Goal: Task Accomplishment & Management: Use online tool/utility

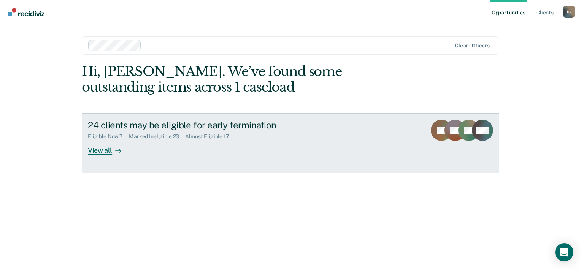
click at [108, 148] on div "View all" at bounding box center [109, 147] width 43 height 15
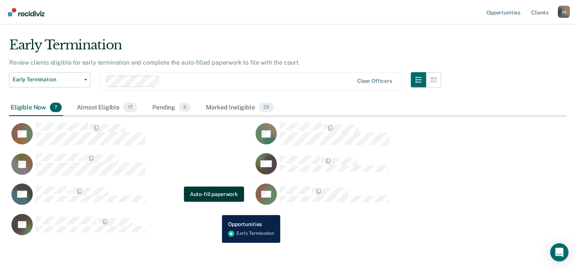
scroll to position [15, 0]
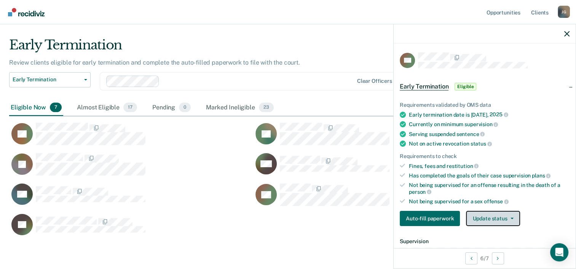
click at [490, 211] on button "Update status" at bounding box center [493, 218] width 54 height 15
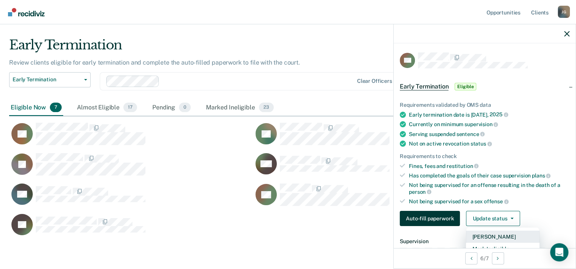
scroll to position [48, 0]
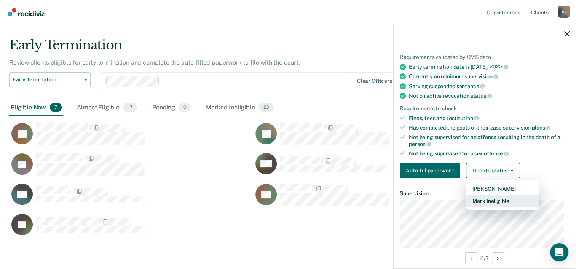
click at [470, 200] on button "Mark Ineligible" at bounding box center [502, 201] width 73 height 12
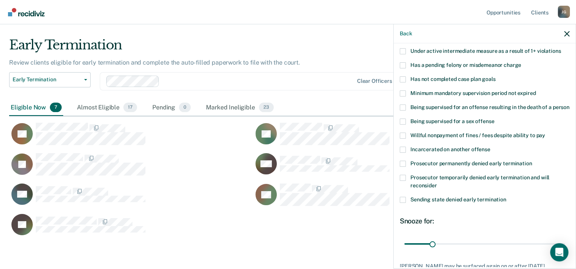
scroll to position [52, 0]
click at [402, 81] on span at bounding box center [402, 80] width 6 height 6
click at [495, 77] on input "Has not completed case plan goals" at bounding box center [495, 77] width 0 height 0
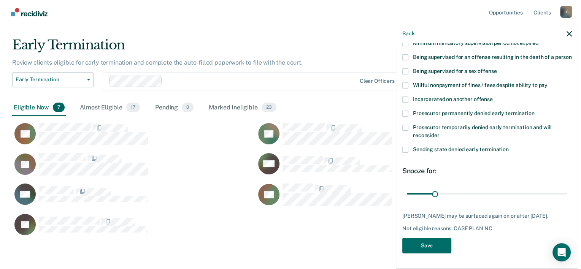
scroll to position [110, 0]
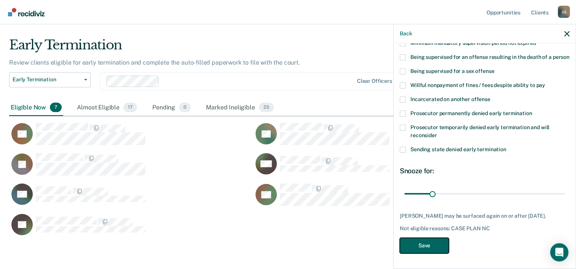
click at [427, 244] on button "Save" at bounding box center [423, 246] width 49 height 16
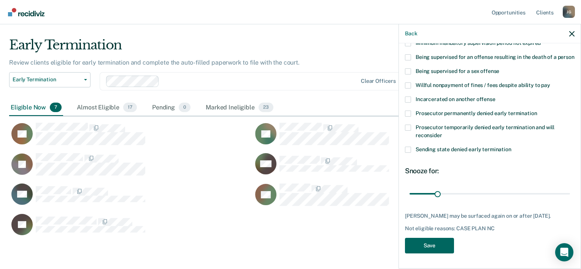
scroll to position [198, 557]
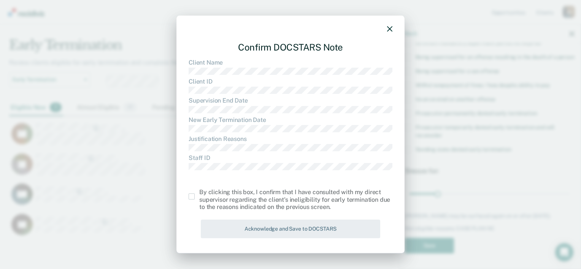
click at [193, 198] on span at bounding box center [192, 197] width 6 height 6
click at [199, 194] on input "checkbox" at bounding box center [199, 194] width 0 height 0
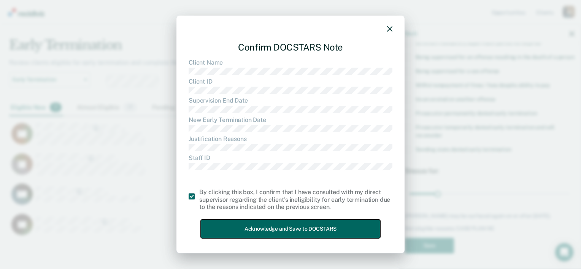
click at [250, 232] on button "Acknowledge and Save to DOCSTARS" at bounding box center [291, 229] width 180 height 19
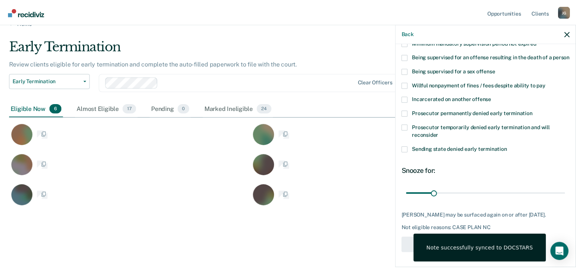
scroll to position [6, 6]
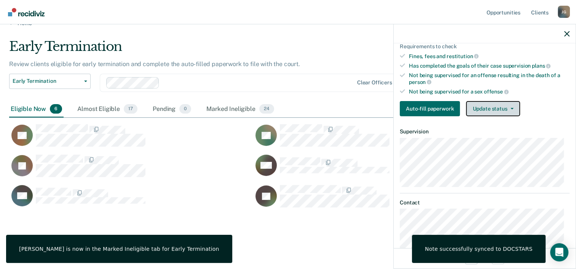
click at [491, 107] on button "Update status" at bounding box center [493, 108] width 54 height 15
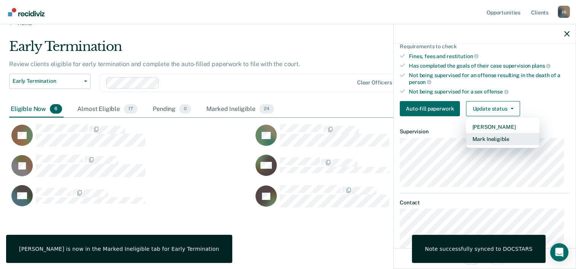
click at [481, 133] on button "Mark Ineligible" at bounding box center [502, 139] width 73 height 12
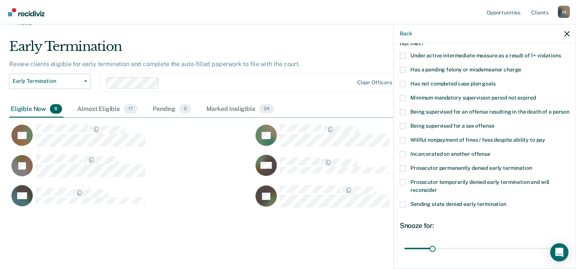
scroll to position [48, 0]
click at [405, 96] on span at bounding box center [402, 98] width 6 height 6
click at [535, 95] on input "Minimum mandatory supervision period not expired" at bounding box center [535, 95] width 0 height 0
drag, startPoint x: 431, startPoint y: 256, endPoint x: 582, endPoint y: 221, distance: 155.9
type input "180"
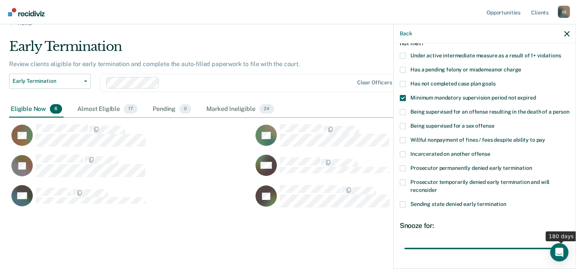
click at [565, 242] on input "range" at bounding box center [484, 248] width 161 height 13
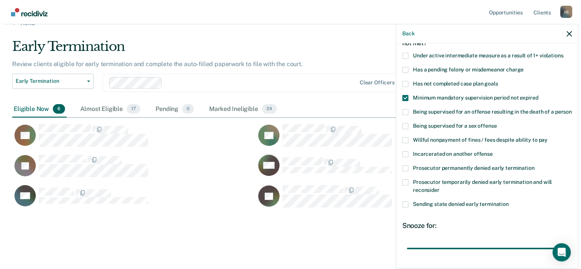
scroll to position [116, 0]
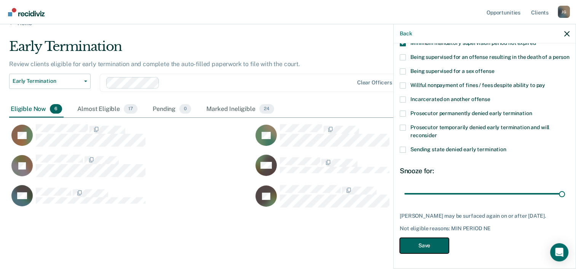
click at [437, 242] on button "Save" at bounding box center [423, 246] width 49 height 16
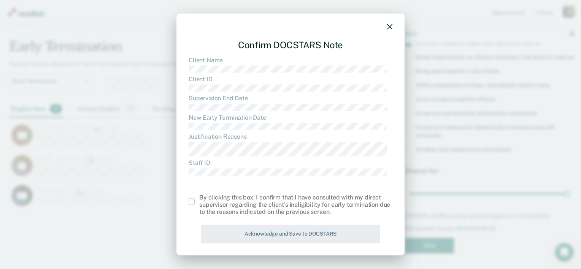
click at [190, 201] on span at bounding box center [192, 202] width 6 height 6
click at [199, 199] on input "checkbox" at bounding box center [199, 199] width 0 height 0
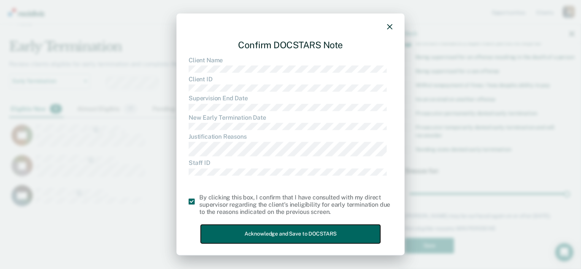
click at [231, 232] on button "Acknowledge and Save to DOCSTARS" at bounding box center [291, 234] width 180 height 19
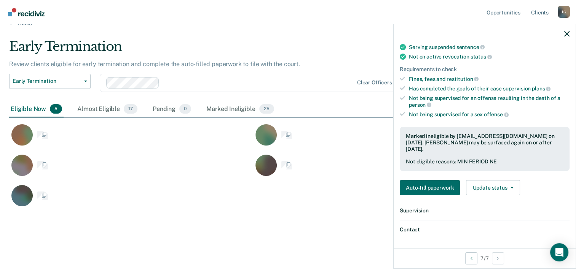
scroll to position [6, 6]
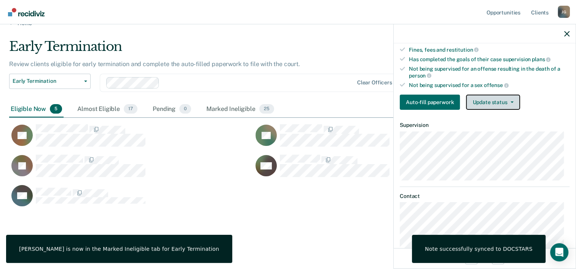
click at [503, 103] on button "Update status" at bounding box center [493, 102] width 54 height 15
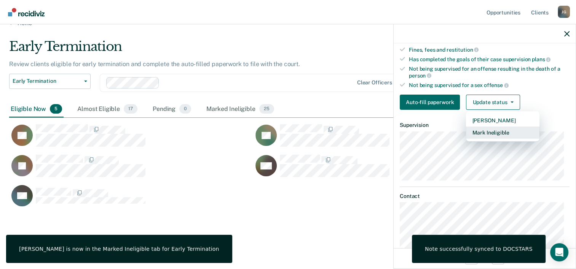
click at [480, 131] on button "Mark Ineligible" at bounding box center [502, 133] width 73 height 12
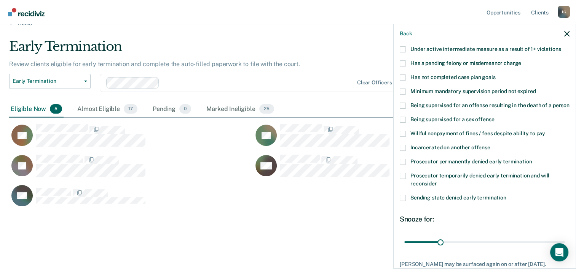
scroll to position [54, 0]
click at [402, 90] on span at bounding box center [402, 92] width 6 height 6
click at [535, 89] on input "Minimum mandatory supervision period not expired" at bounding box center [535, 89] width 0 height 0
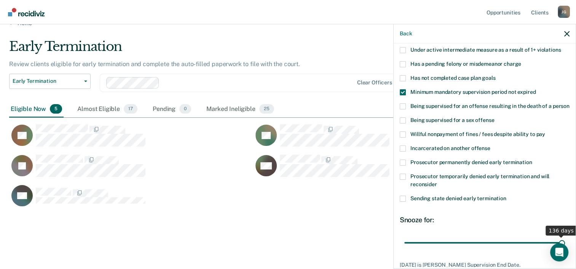
drag, startPoint x: 439, startPoint y: 253, endPoint x: 582, endPoint y: 286, distance: 147.3
type input "136"
click at [565, 250] on input "range" at bounding box center [484, 243] width 161 height 13
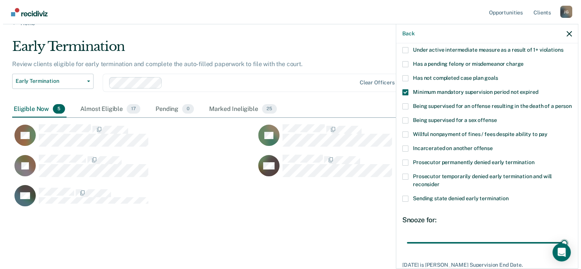
scroll to position [110, 0]
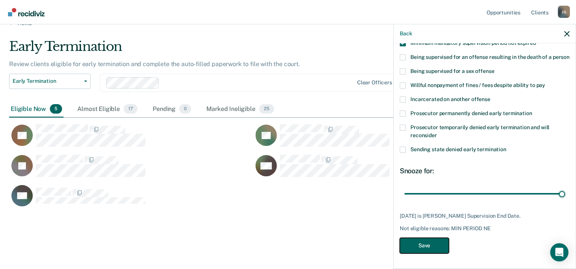
click at [434, 243] on button "Save" at bounding box center [423, 246] width 49 height 16
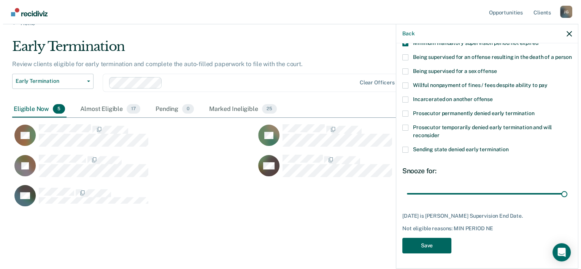
scroll to position [168, 557]
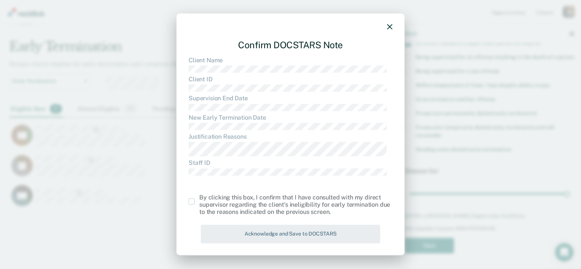
click at [190, 204] on span at bounding box center [192, 202] width 6 height 6
click at [199, 199] on input "checkbox" at bounding box center [199, 199] width 0 height 0
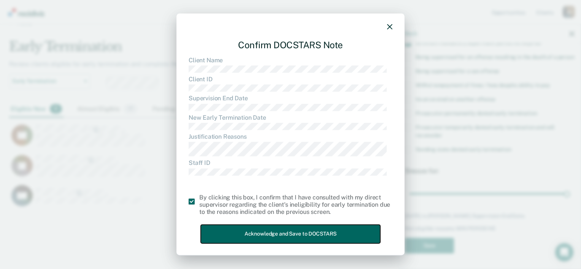
click at [231, 237] on button "Acknowledge and Save to DOCSTARS" at bounding box center [291, 234] width 180 height 19
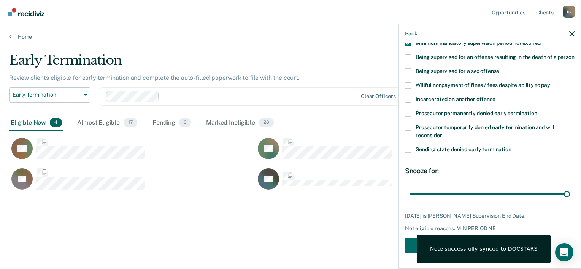
scroll to position [6, 6]
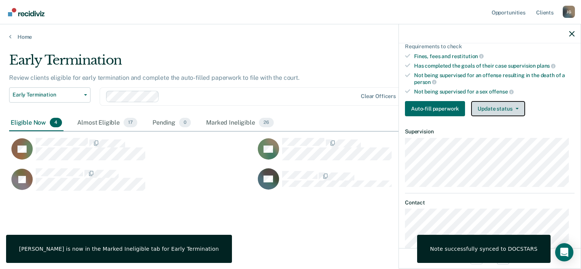
click at [517, 108] on icon "button" at bounding box center [517, 109] width 3 height 2
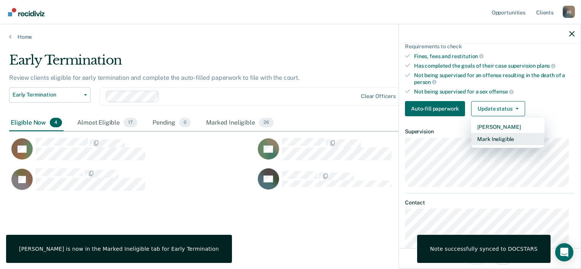
click at [499, 133] on button "Mark Ineligible" at bounding box center [507, 139] width 73 height 12
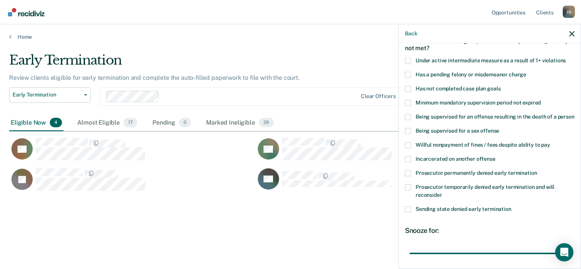
scroll to position [44, 0]
click at [409, 86] on span at bounding box center [408, 88] width 6 height 6
click at [501, 85] on input "Has not completed case plan goals" at bounding box center [501, 85] width 0 height 0
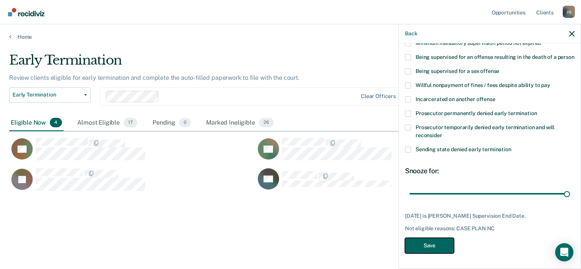
click at [437, 249] on button "Save" at bounding box center [429, 246] width 49 height 16
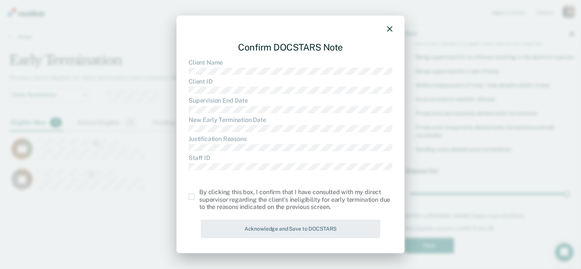
click at [193, 197] on span at bounding box center [192, 197] width 6 height 6
click at [199, 194] on input "checkbox" at bounding box center [199, 194] width 0 height 0
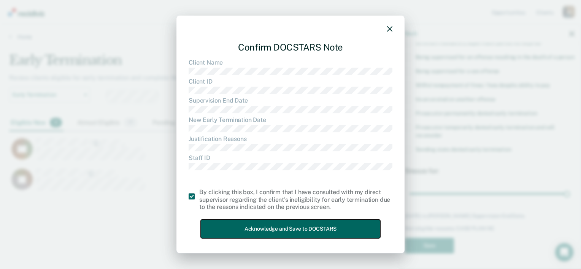
click at [229, 229] on button "Acknowledge and Save to DOCSTARS" at bounding box center [291, 229] width 180 height 19
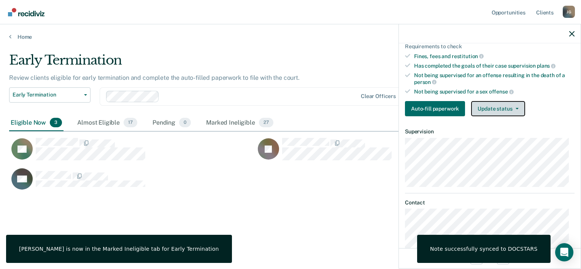
click at [504, 103] on button "Update status" at bounding box center [498, 108] width 54 height 15
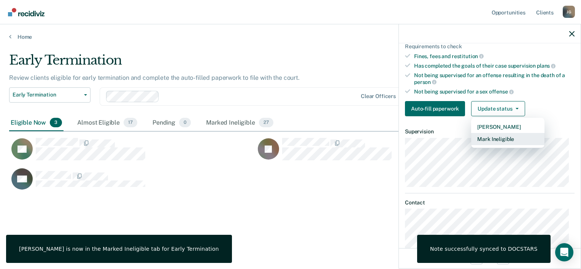
click at [495, 136] on button "Mark Ineligible" at bounding box center [507, 139] width 73 height 12
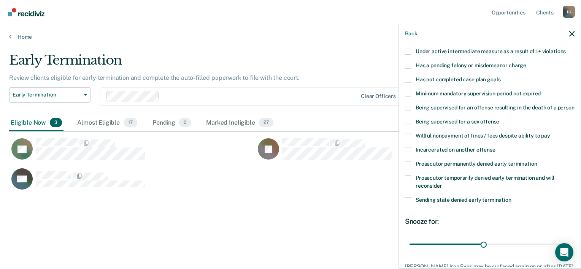
scroll to position [52, 0]
click at [408, 80] on span at bounding box center [408, 80] width 6 height 6
click at [501, 77] on input "Has not completed case plan goals" at bounding box center [501, 77] width 0 height 0
drag, startPoint x: 482, startPoint y: 254, endPoint x: 581, endPoint y: 258, distance: 99.0
type input "64"
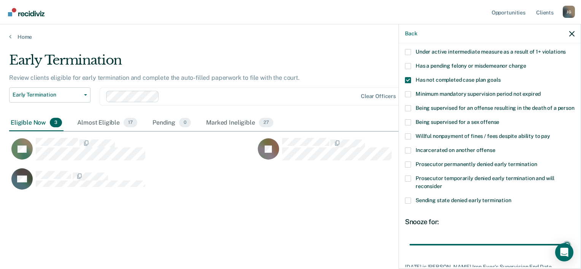
click at [570, 252] on input "range" at bounding box center [490, 245] width 161 height 13
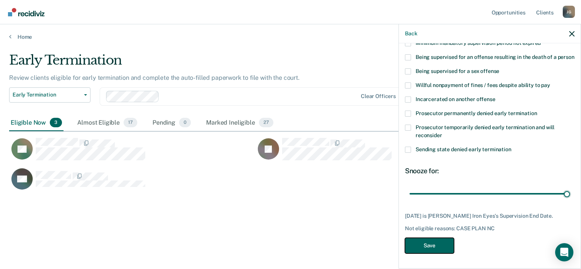
click at [442, 240] on button "Save" at bounding box center [429, 246] width 49 height 16
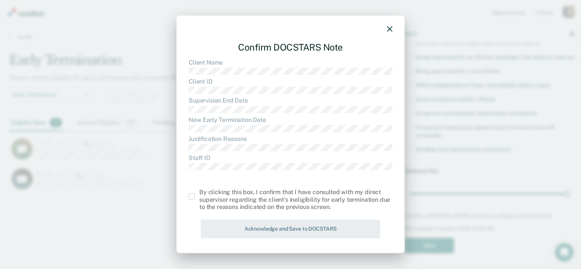
click at [193, 196] on span at bounding box center [192, 197] width 6 height 6
click at [199, 194] on input "checkbox" at bounding box center [199, 194] width 0 height 0
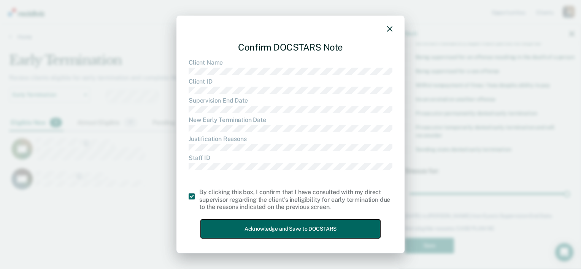
click at [221, 223] on button "Acknowledge and Save to DOCSTARS" at bounding box center [291, 229] width 180 height 19
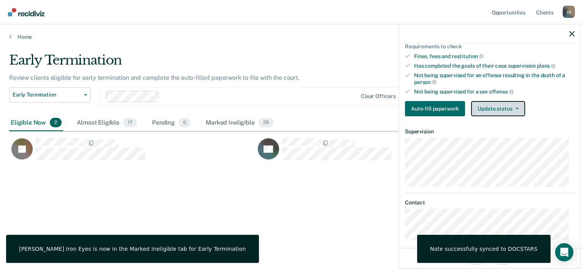
click at [484, 110] on button "Update status" at bounding box center [498, 108] width 54 height 15
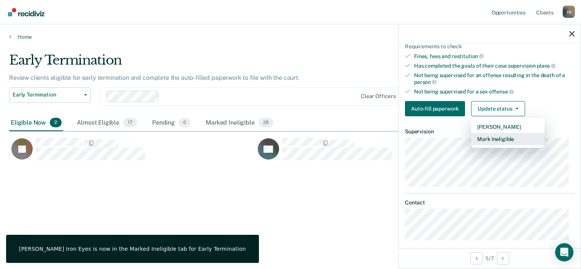
click at [485, 138] on button "Mark Ineligible" at bounding box center [507, 139] width 73 height 12
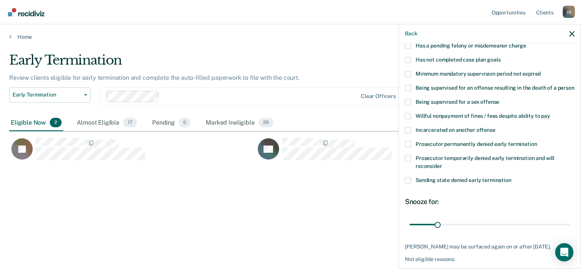
scroll to position [72, 0]
click at [410, 184] on span at bounding box center [408, 181] width 6 height 6
click at [512, 178] on input "Sending state denied early termination" at bounding box center [512, 178] width 0 height 0
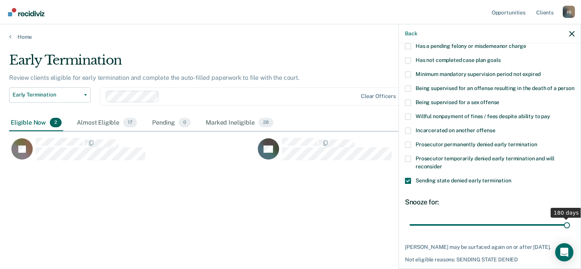
drag, startPoint x: 437, startPoint y: 234, endPoint x: 582, endPoint y: 241, distance: 145.9
type input "180"
click at [570, 232] on input "range" at bounding box center [490, 225] width 161 height 13
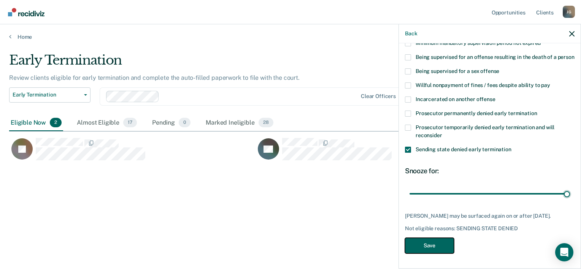
click at [444, 252] on button "Save" at bounding box center [429, 246] width 49 height 16
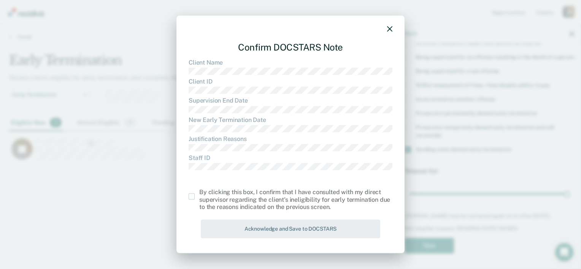
click at [185, 197] on div "Confirm DOCSTARS Note Client Name Client ID Supervision End Date New Early Term…" at bounding box center [291, 135] width 228 height 238
click at [193, 197] on span at bounding box center [192, 197] width 6 height 6
click at [199, 194] on input "checkbox" at bounding box center [199, 194] width 0 height 0
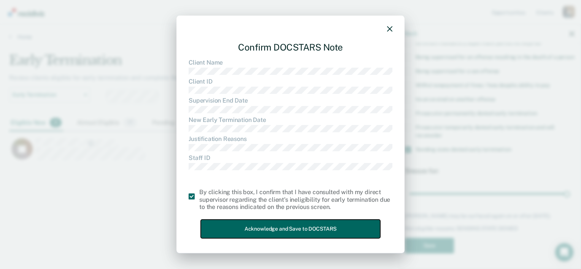
click at [234, 228] on button "Acknowledge and Save to DOCSTARS" at bounding box center [291, 229] width 180 height 19
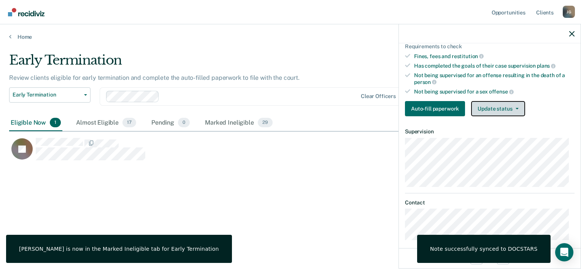
click at [509, 101] on button "Update status" at bounding box center [498, 108] width 54 height 15
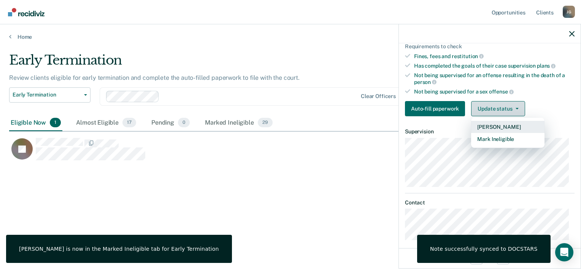
scroll to position [114, 0]
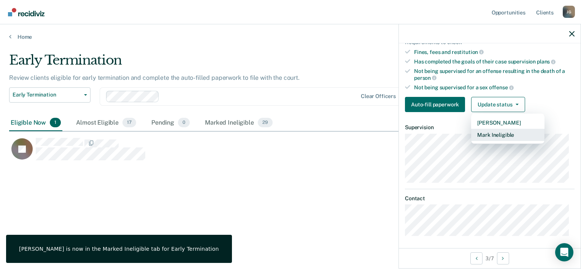
click at [512, 129] on button "Mark Ineligible" at bounding box center [507, 135] width 73 height 12
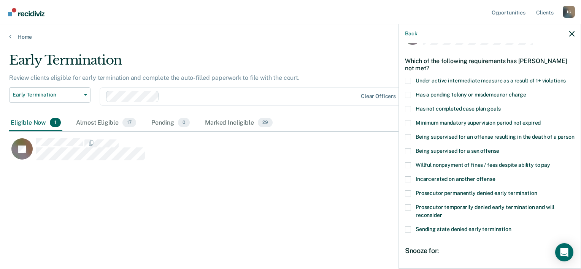
scroll to position [38, 0]
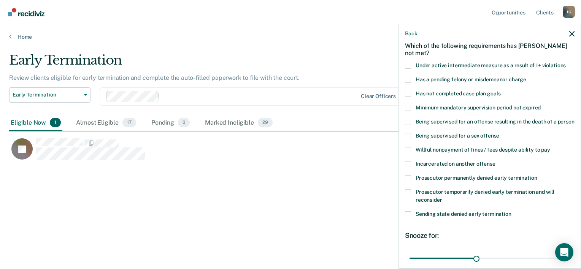
click at [409, 181] on span at bounding box center [408, 178] width 6 height 6
click at [537, 175] on input "Prosecutor permanently denied early termination" at bounding box center [537, 175] width 0 height 0
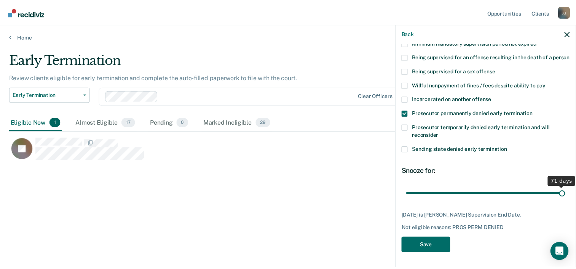
scroll to position [110, 0]
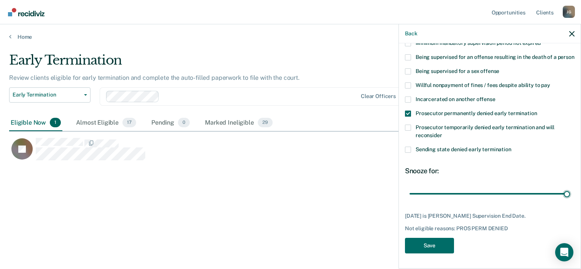
drag, startPoint x: 476, startPoint y: 193, endPoint x: 581, endPoint y: 213, distance: 106.8
type input "71"
click at [570, 201] on input "range" at bounding box center [490, 194] width 161 height 13
click at [427, 240] on button "Save" at bounding box center [429, 246] width 49 height 16
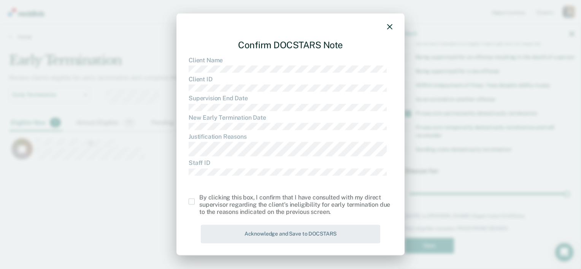
click at [195, 202] on label at bounding box center [194, 202] width 11 height 6
click at [199, 199] on input "checkbox" at bounding box center [199, 199] width 0 height 0
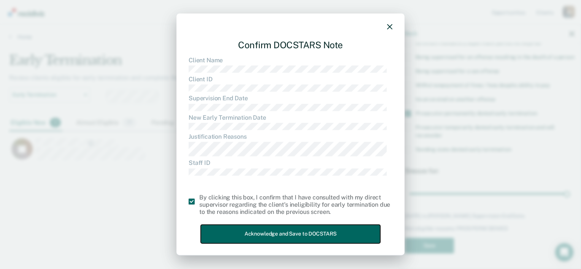
click at [253, 232] on button "Acknowledge and Save to DOCSTARS" at bounding box center [291, 234] width 180 height 19
